Goal: Task Accomplishment & Management: Manage account settings

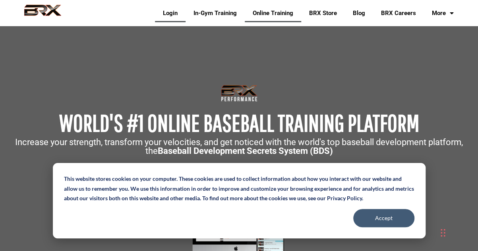
click at [166, 13] on link "Login" at bounding box center [170, 13] width 31 height 18
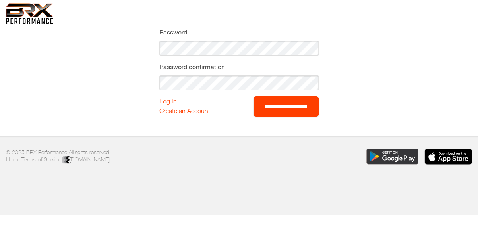
click at [260, 110] on input "**********" at bounding box center [285, 106] width 65 height 20
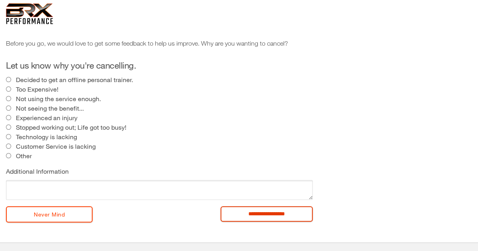
click at [255, 212] on input "**********" at bounding box center [266, 213] width 92 height 15
